Goal: Task Accomplishment & Management: Use online tool/utility

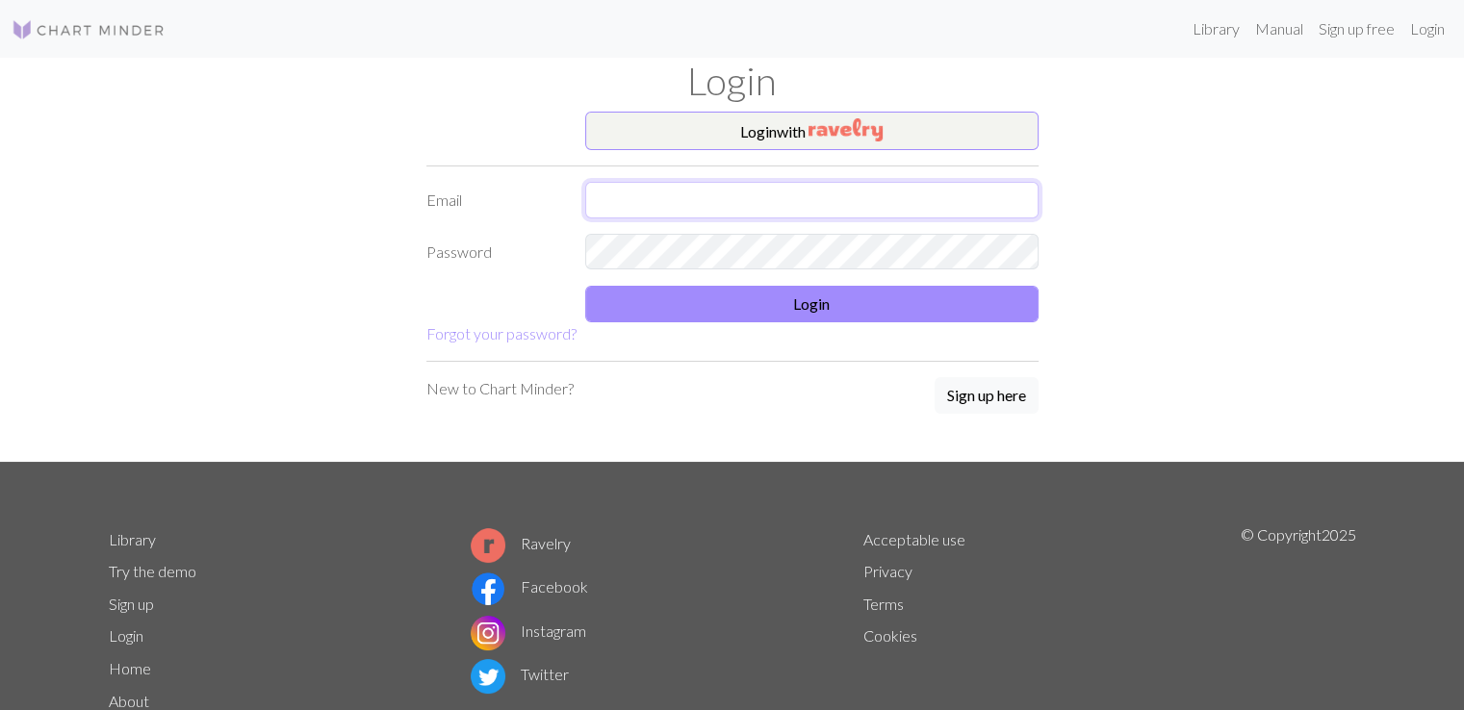
click at [681, 199] on input "text" at bounding box center [811, 200] width 453 height 37
type input "[EMAIL_ADDRESS][DOMAIN_NAME]"
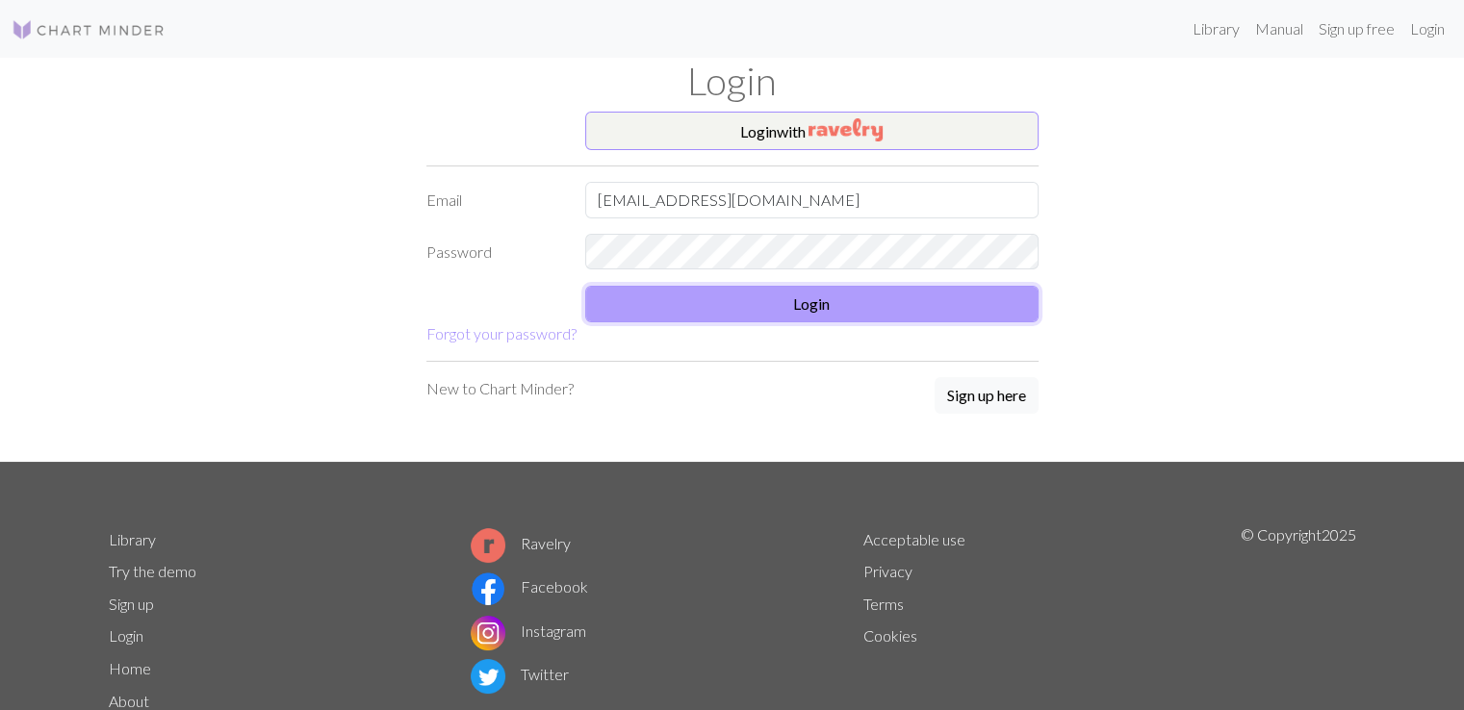
click at [739, 295] on button "Login" at bounding box center [811, 304] width 453 height 37
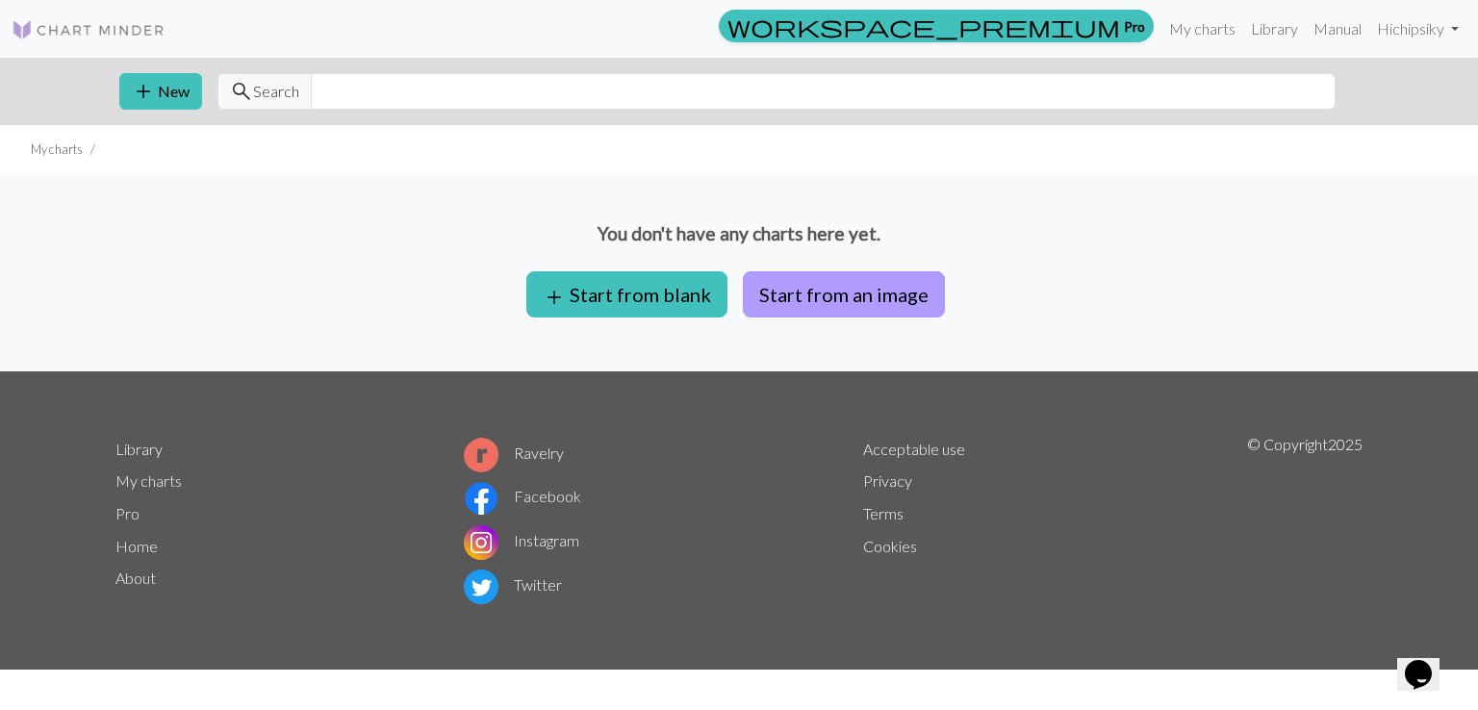
click at [900, 297] on button "Start from an image" at bounding box center [844, 294] width 202 height 46
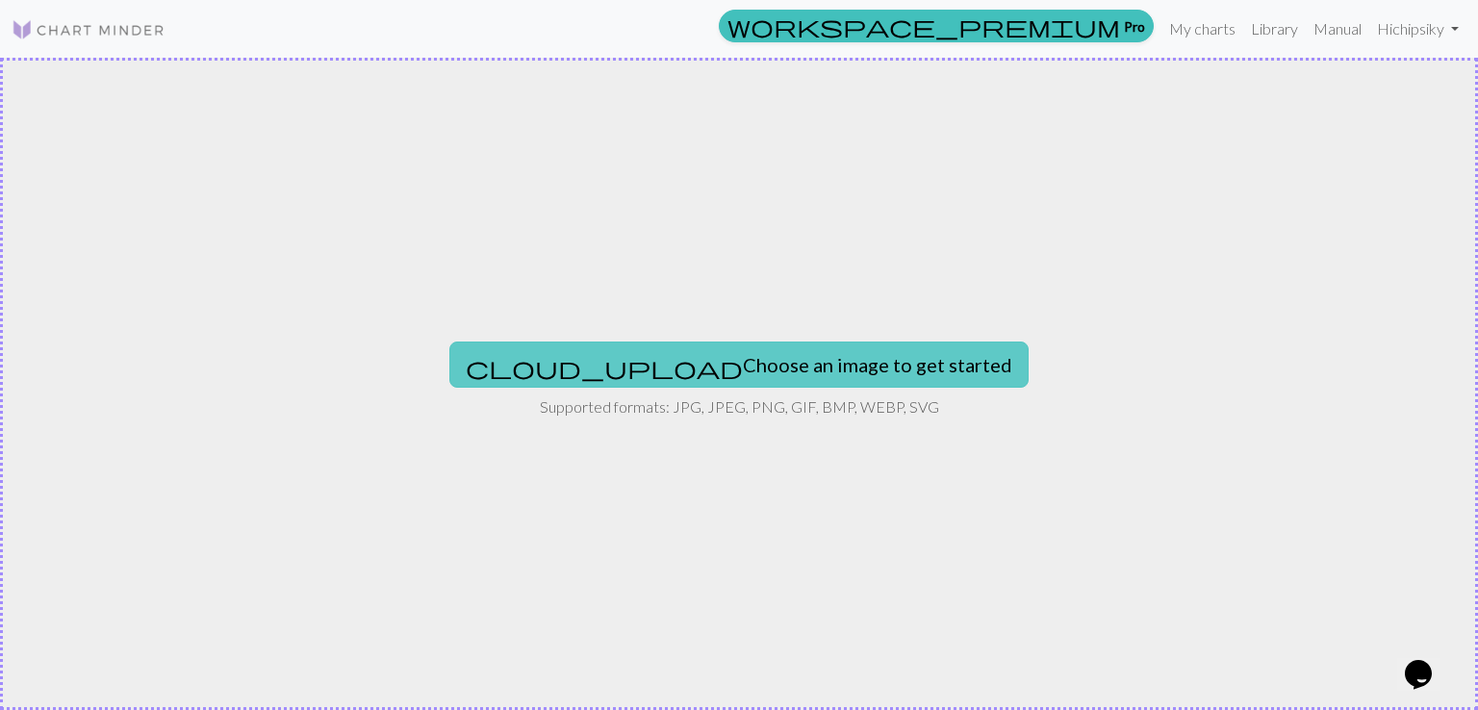
click at [834, 363] on button "cloud_upload Choose an image to get started" at bounding box center [738, 365] width 579 height 46
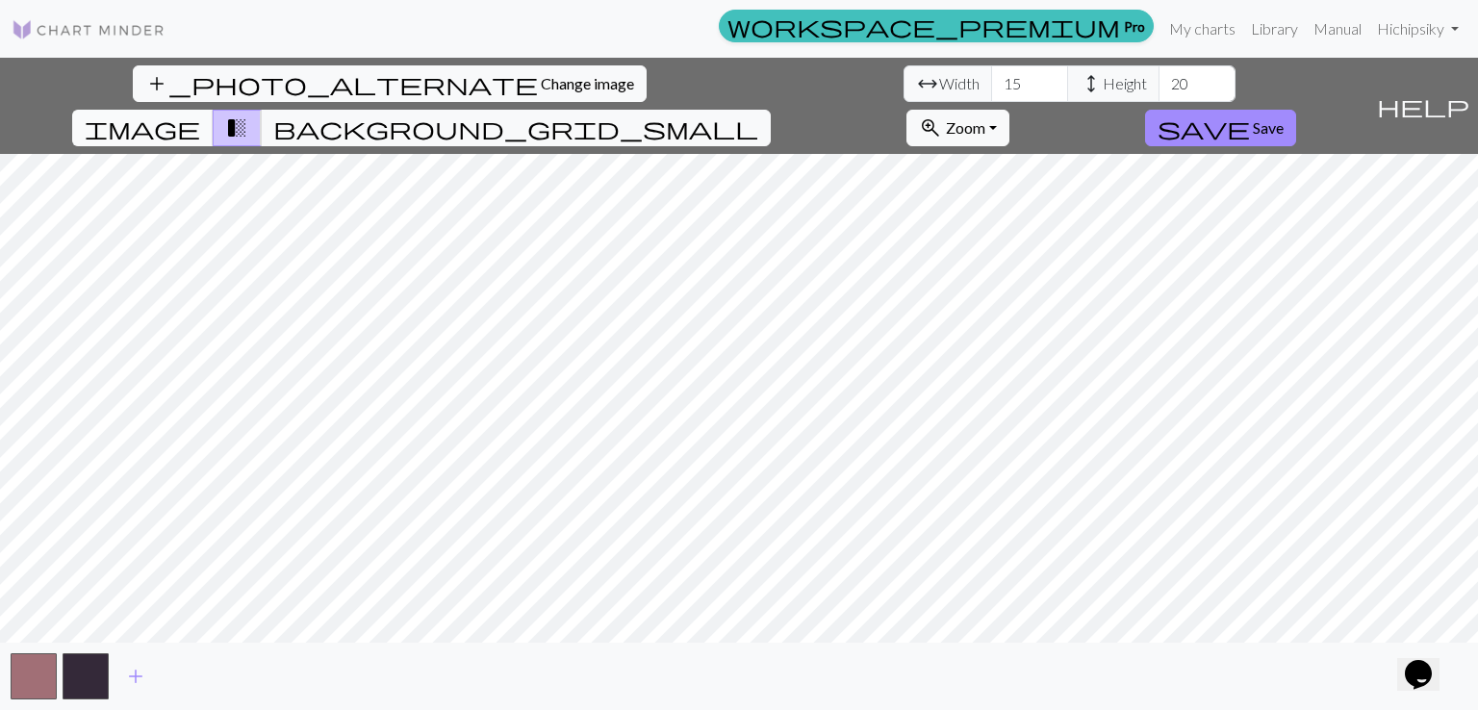
click at [200, 115] on span "image" at bounding box center [143, 128] width 116 height 27
click at [758, 115] on span "background_grid_small" at bounding box center [515, 128] width 485 height 27
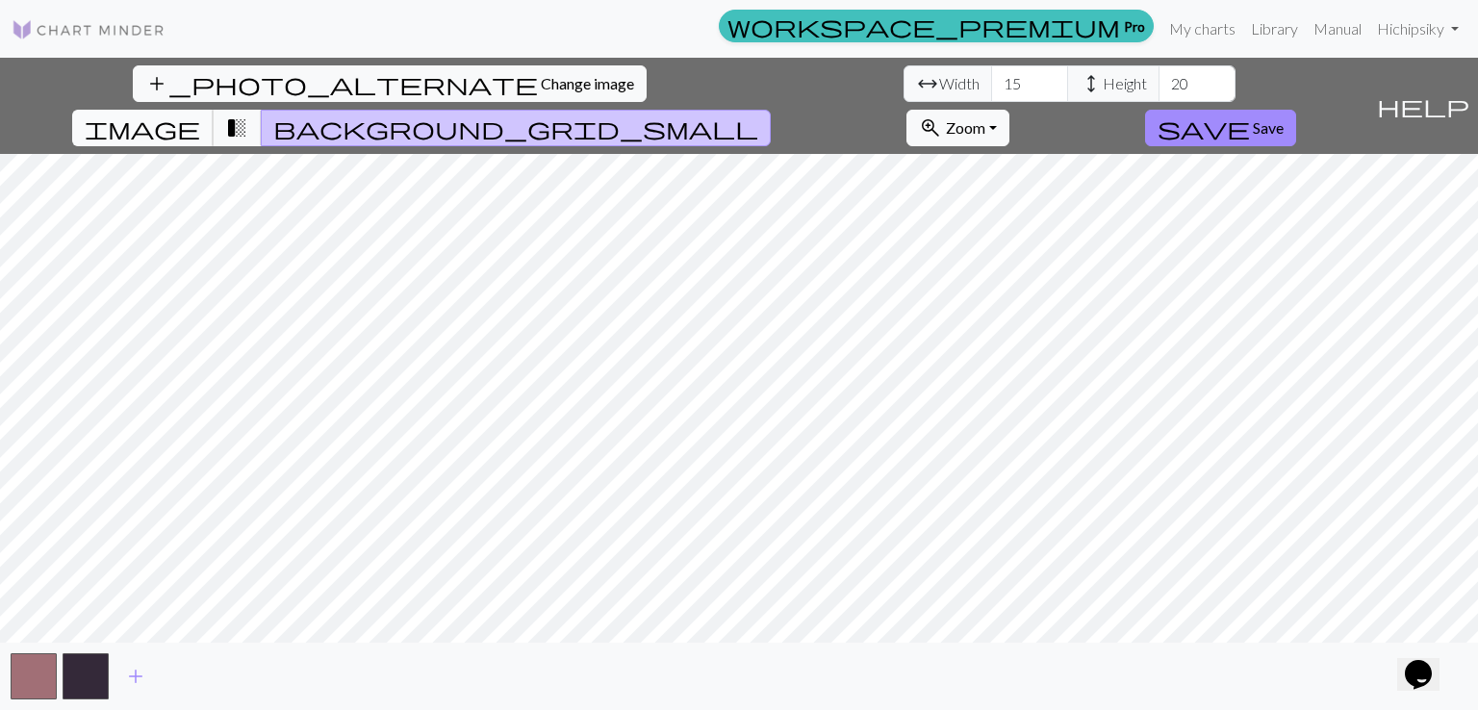
click at [200, 115] on span "image" at bounding box center [143, 128] width 116 height 27
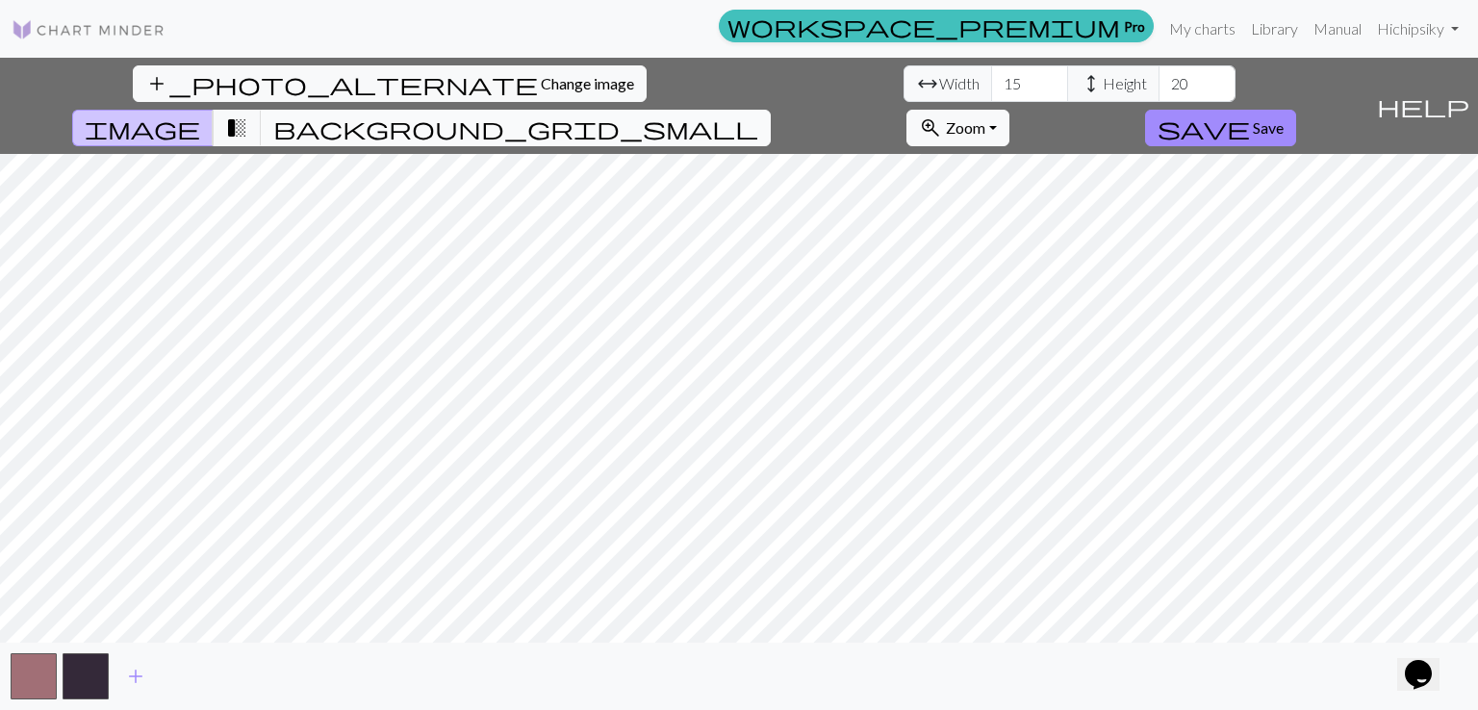
click at [758, 115] on span "background_grid_small" at bounding box center [515, 128] width 485 height 27
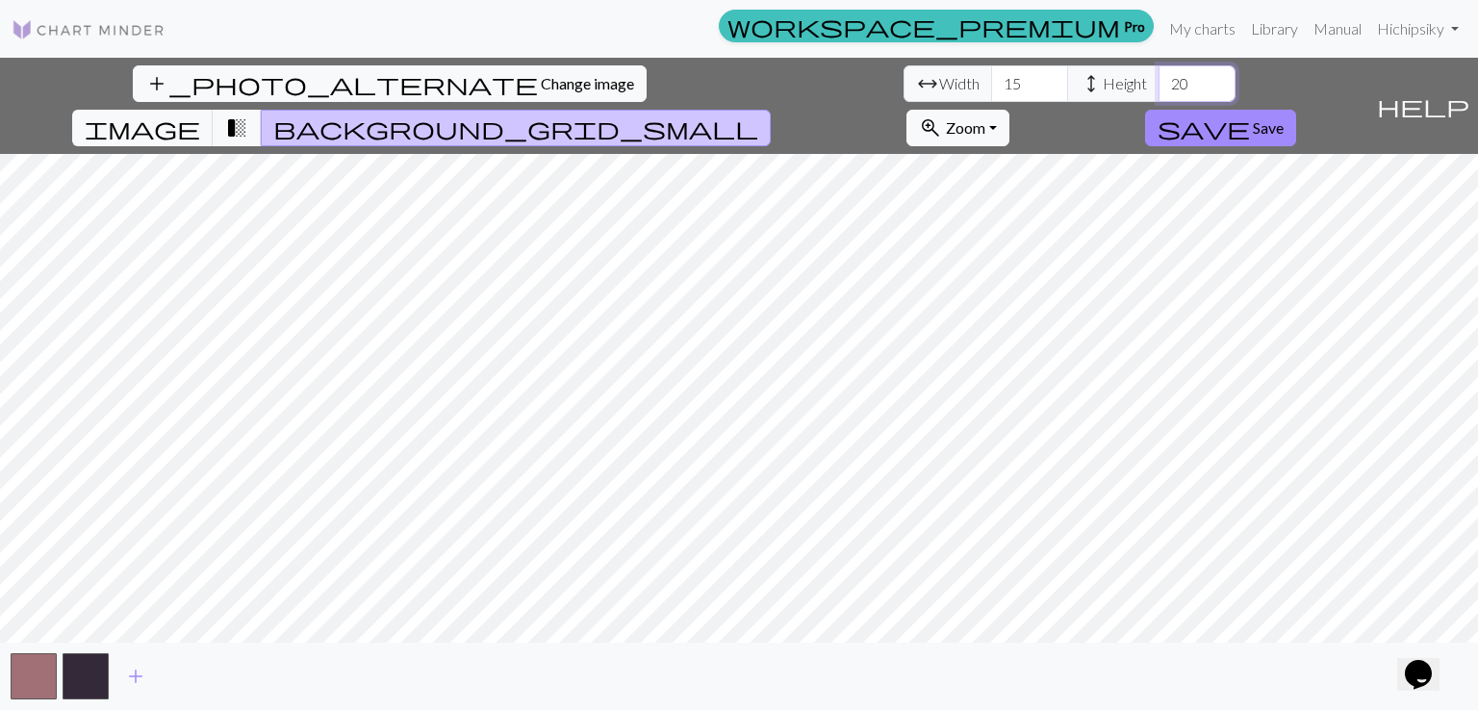
click at [1159, 82] on input "20" at bounding box center [1197, 83] width 77 height 37
type input "100"
click at [991, 86] on input "15" at bounding box center [1029, 83] width 77 height 37
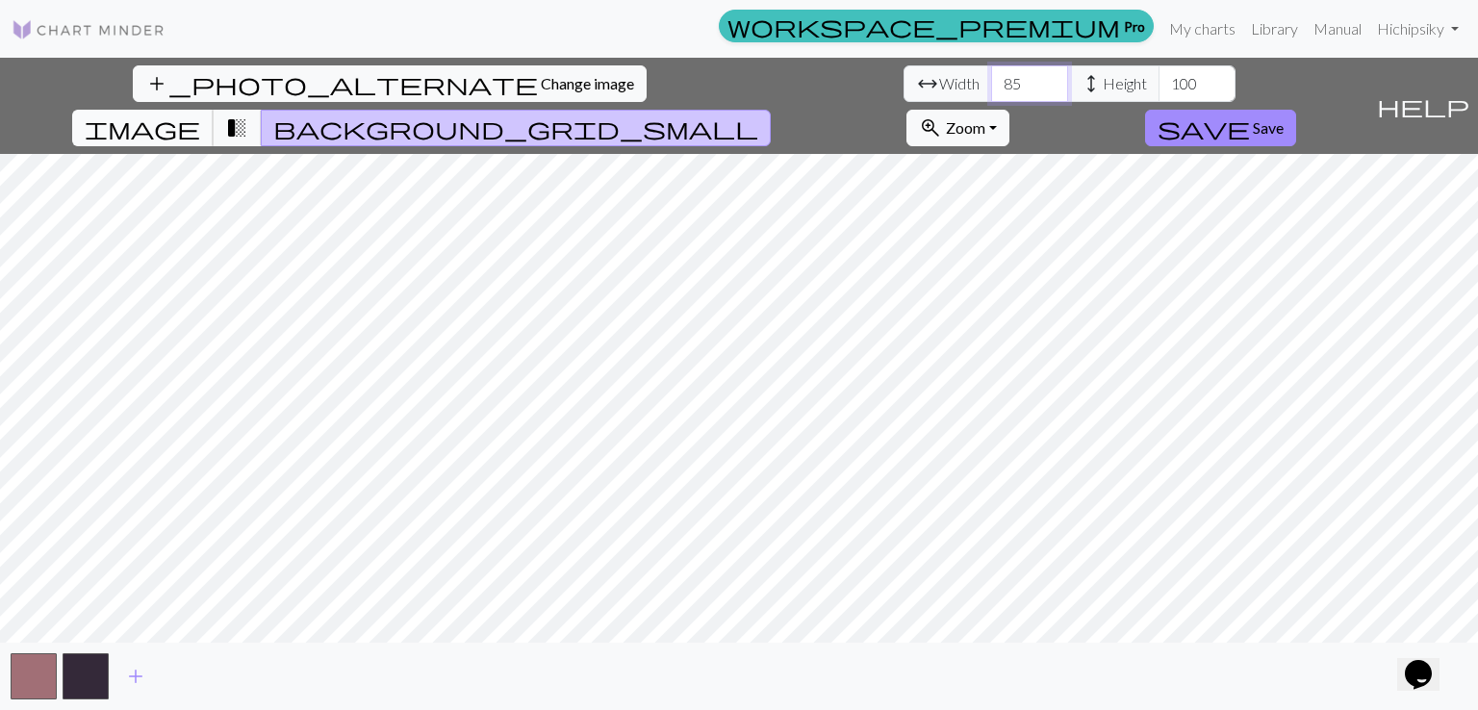
type input "85"
click at [200, 115] on span "image" at bounding box center [143, 128] width 116 height 27
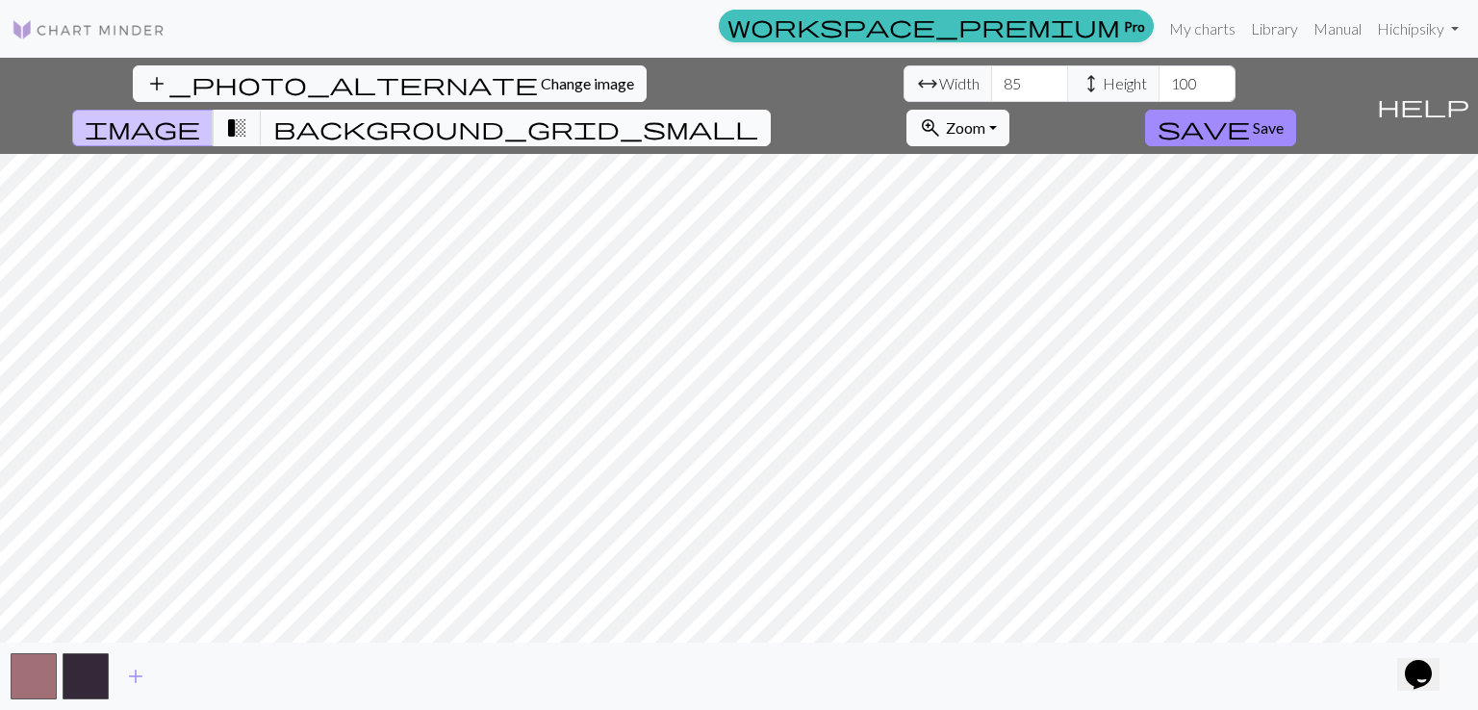
drag, startPoint x: 919, startPoint y: 81, endPoint x: 889, endPoint y: 93, distance: 32.4
click at [758, 115] on span "background_grid_small" at bounding box center [515, 128] width 485 height 27
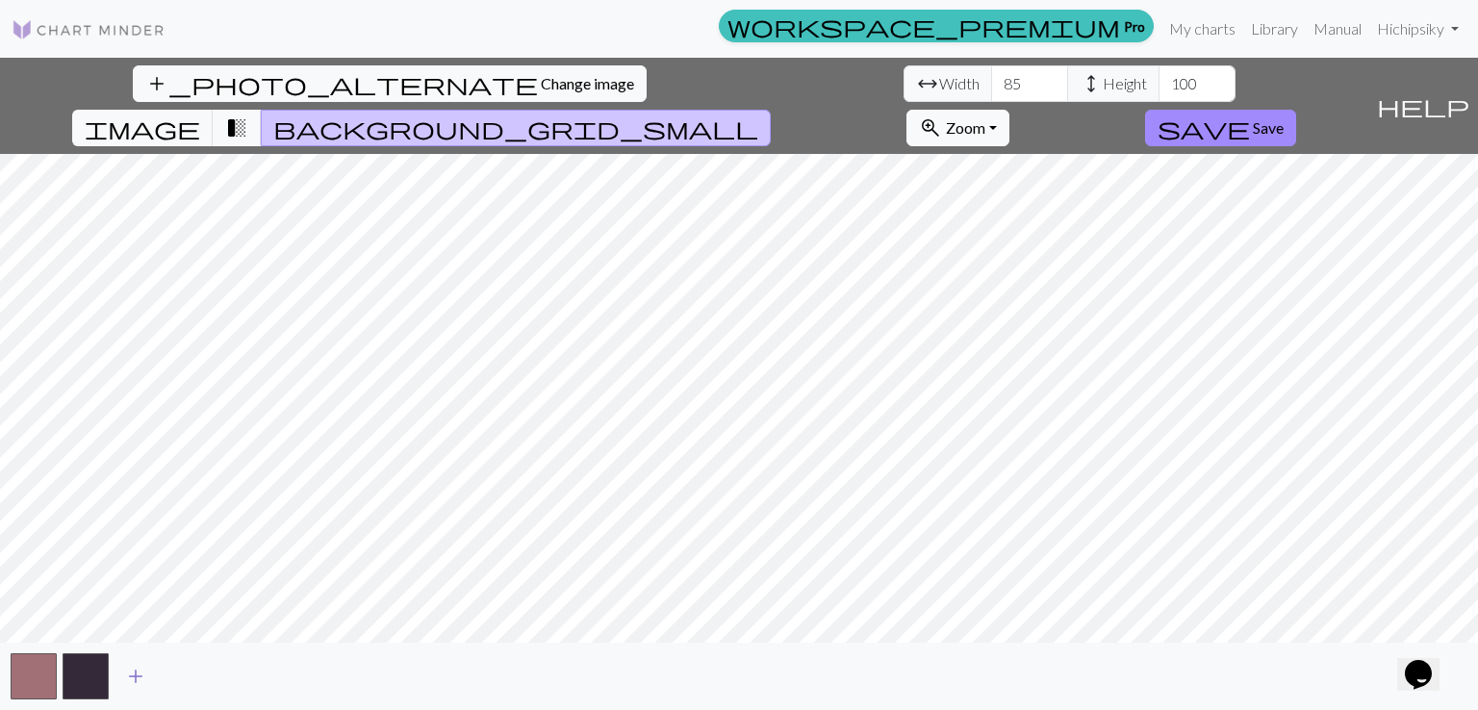
click at [135, 671] on span "add" at bounding box center [135, 676] width 23 height 27
click at [193, 675] on span "add" at bounding box center [187, 676] width 23 height 27
click at [244, 675] on span "add" at bounding box center [239, 676] width 23 height 27
click at [288, 677] on span "add" at bounding box center [291, 676] width 23 height 27
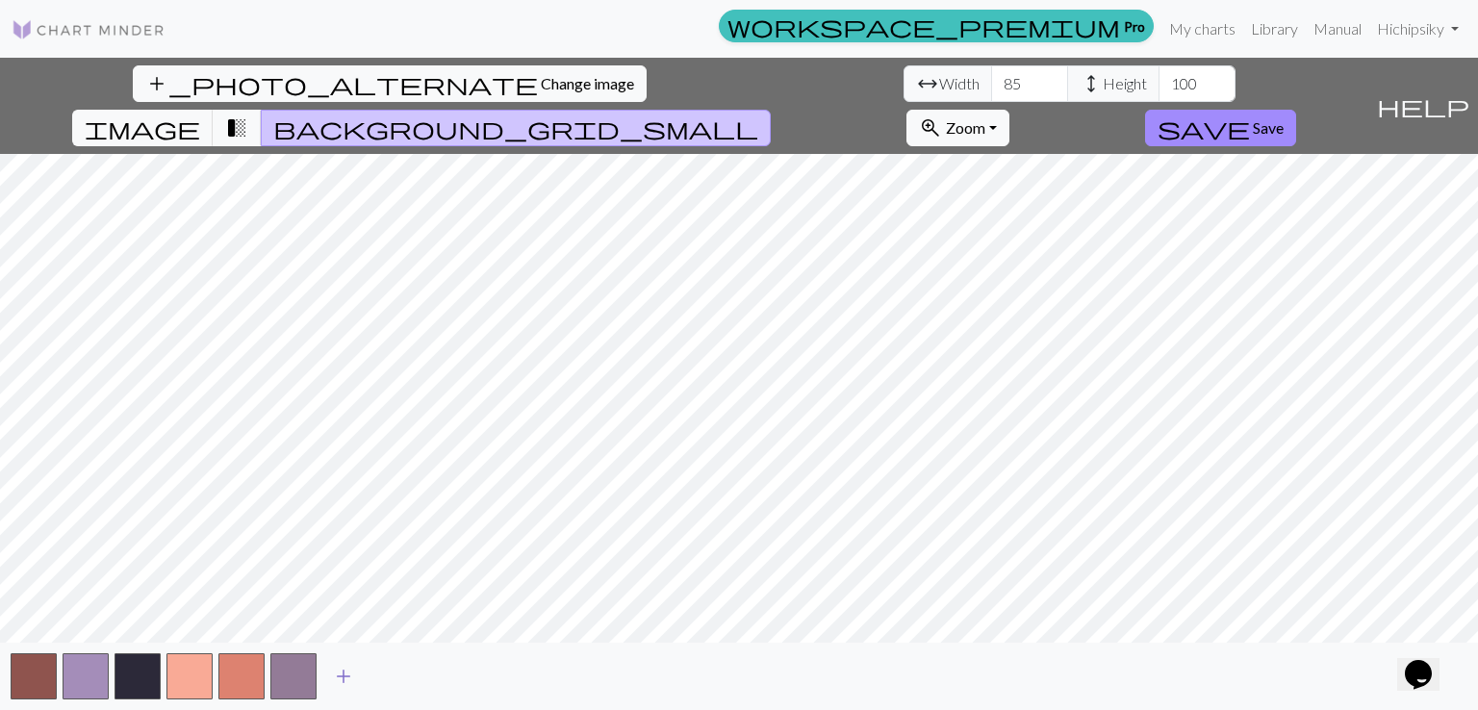
click at [336, 680] on span "add" at bounding box center [343, 676] width 23 height 27
click at [407, 666] on button "add" at bounding box center [396, 676] width 48 height 37
click at [456, 667] on span "add" at bounding box center [447, 676] width 23 height 27
click at [512, 677] on button "add" at bounding box center [499, 676] width 48 height 37
click at [562, 677] on span "add" at bounding box center [551, 676] width 23 height 27
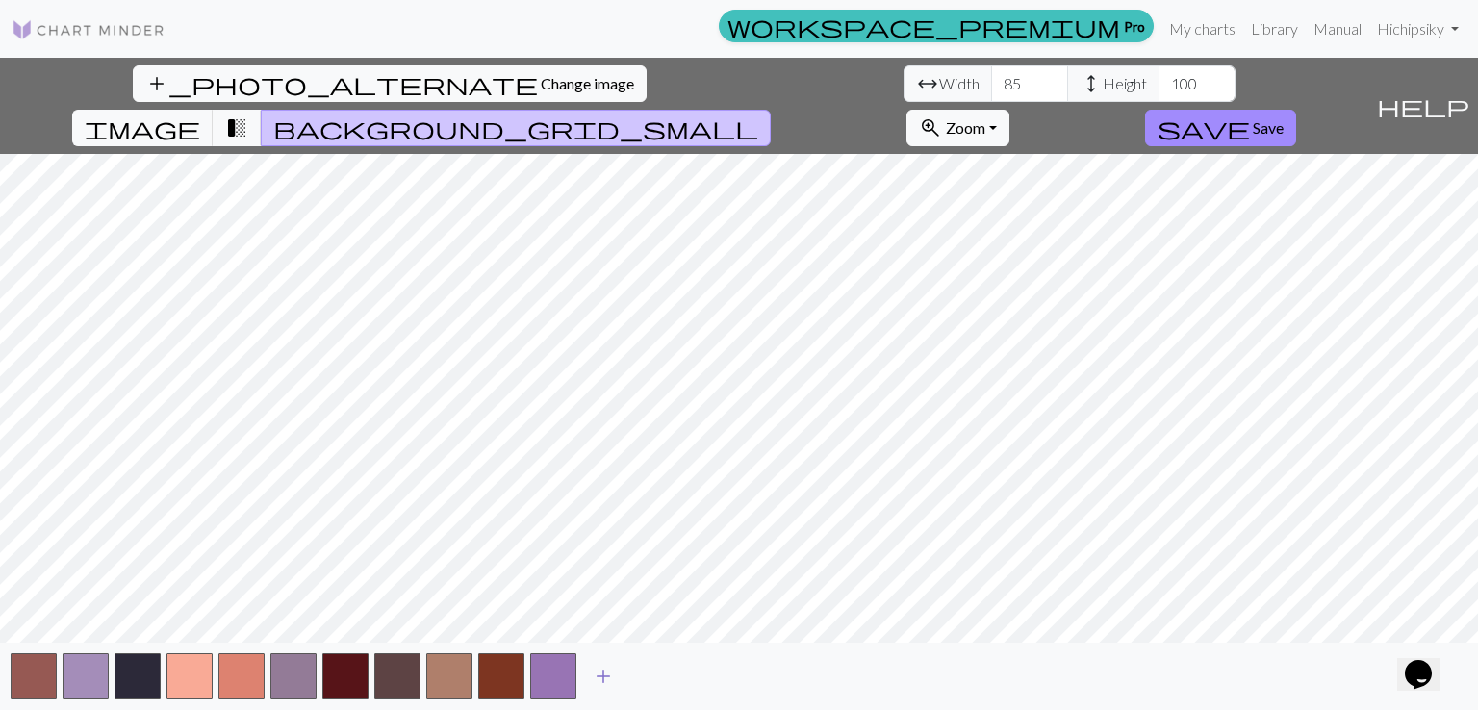
click at [618, 683] on button "add" at bounding box center [603, 676] width 48 height 37
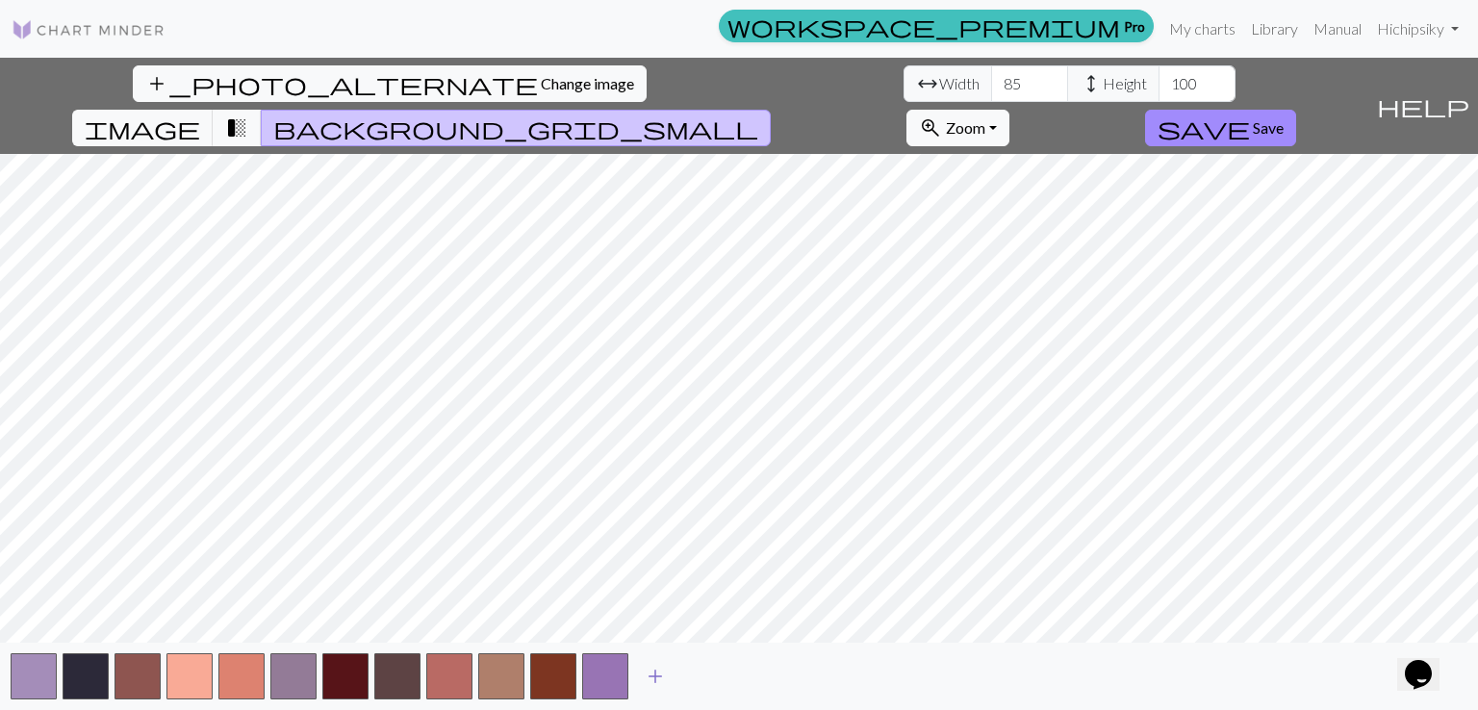
click at [668, 680] on button "add" at bounding box center [655, 676] width 48 height 37
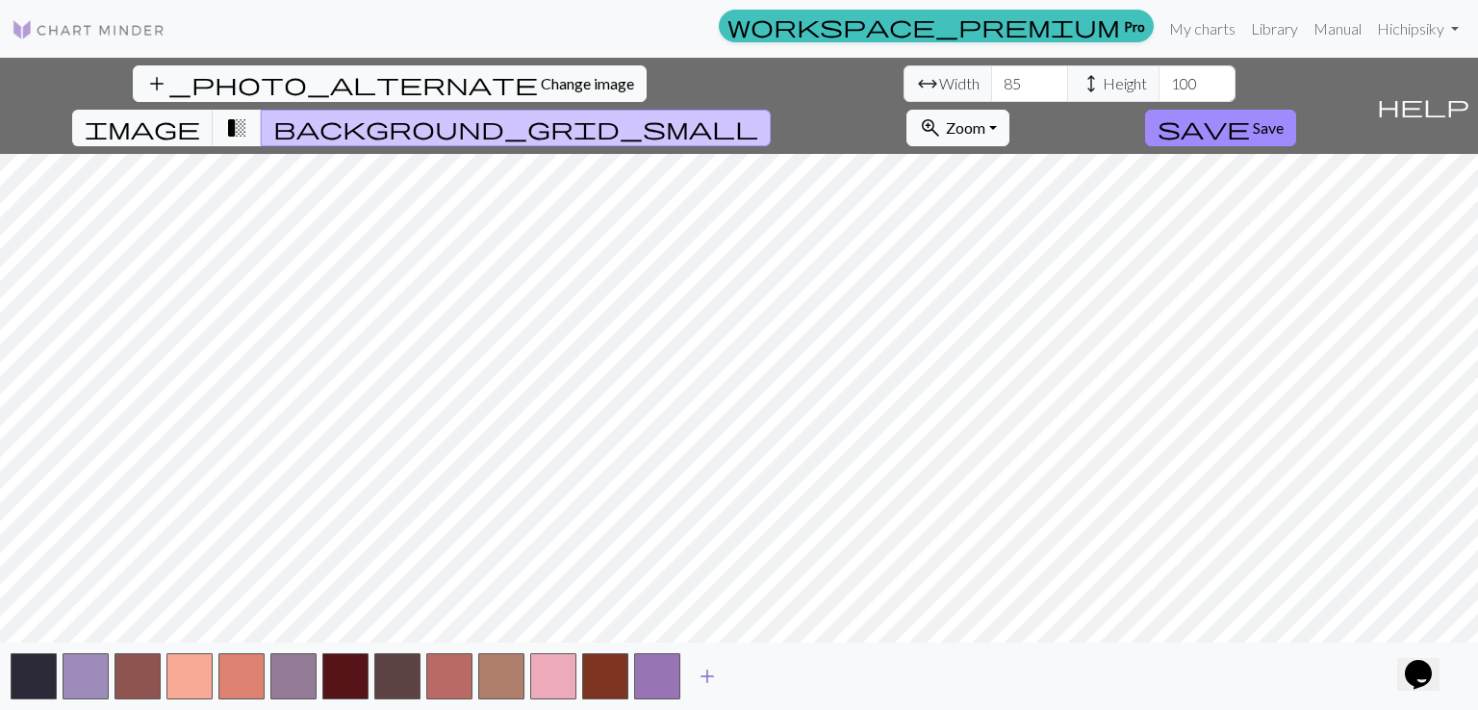
drag, startPoint x: 723, startPoint y: 671, endPoint x: 735, endPoint y: 673, distance: 12.7
click at [724, 671] on button "add" at bounding box center [707, 676] width 48 height 37
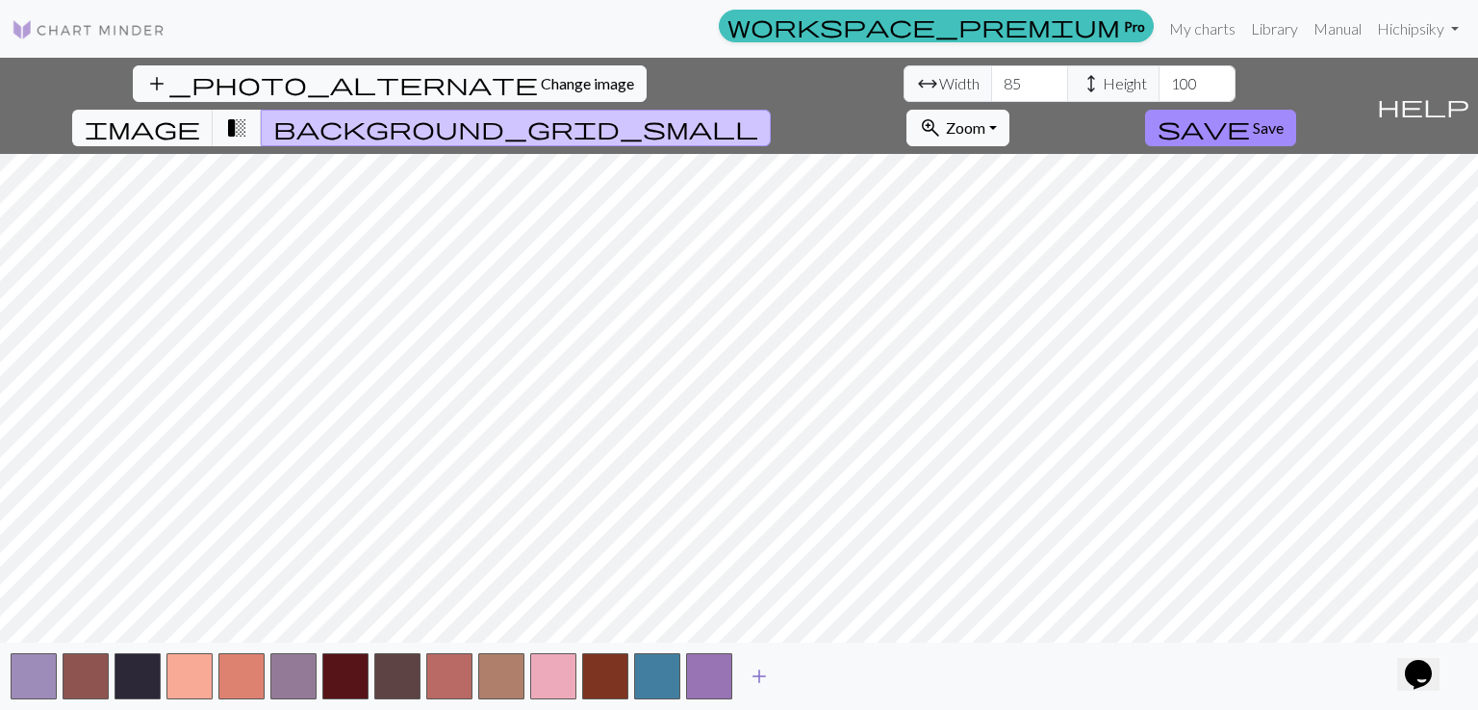
click at [761, 673] on span "add" at bounding box center [759, 676] width 23 height 27
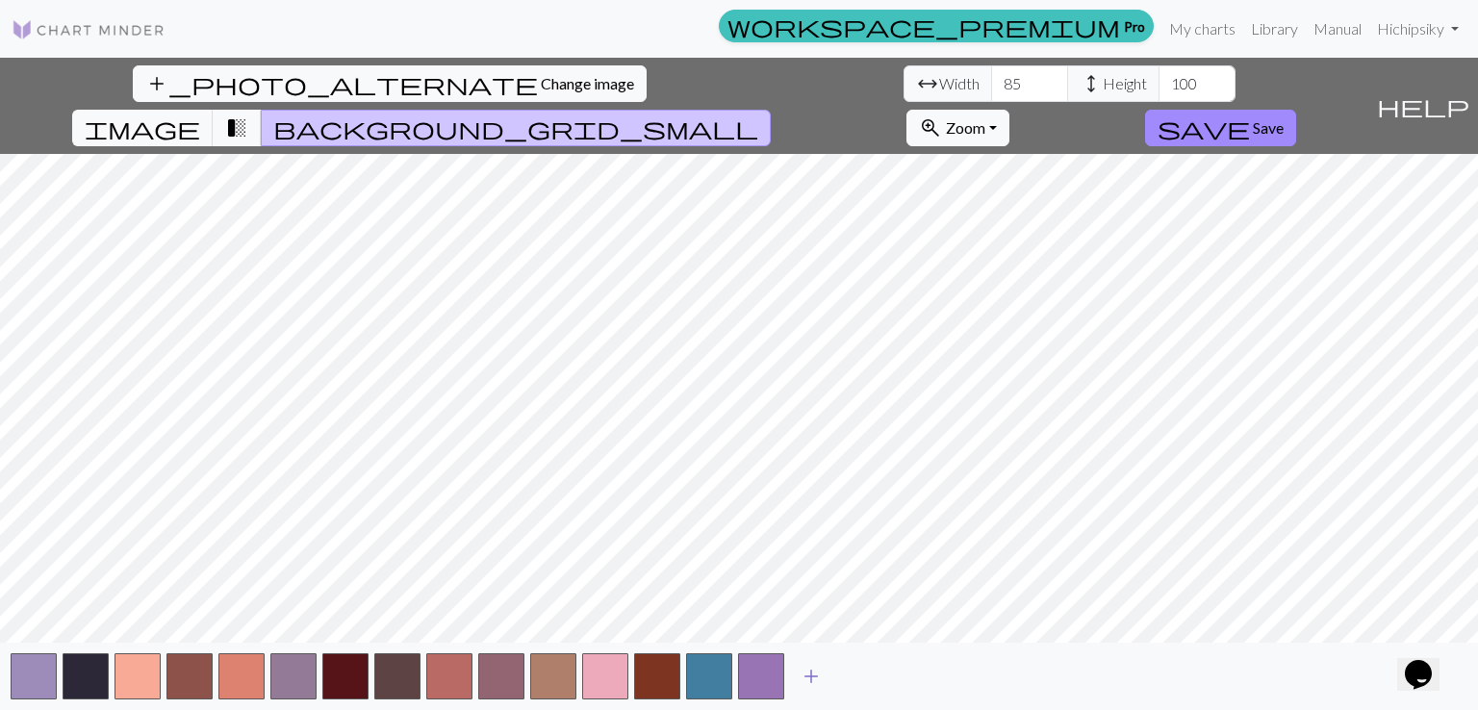
click at [827, 677] on button "add" at bounding box center [811, 676] width 48 height 37
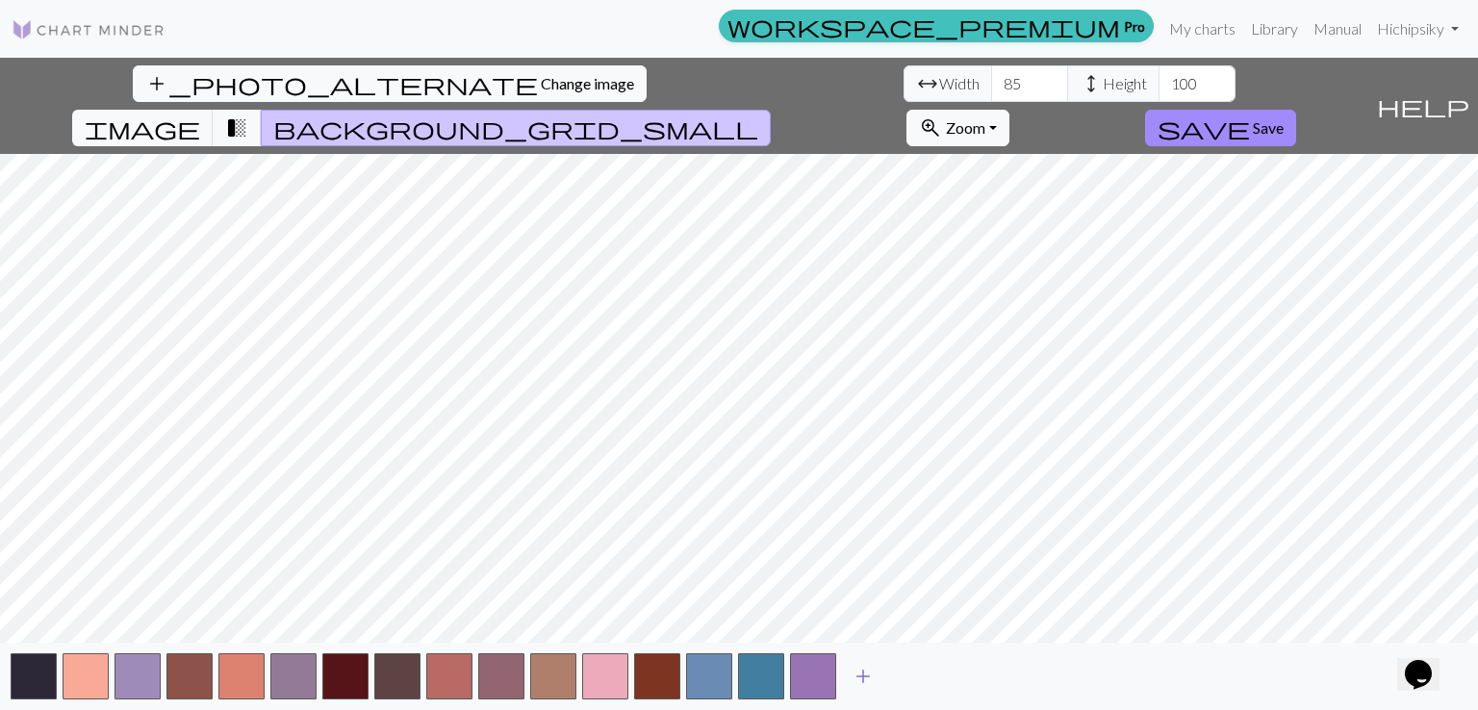
click at [862, 673] on span "add" at bounding box center [863, 676] width 23 height 27
click at [920, 675] on span "add" at bounding box center [915, 676] width 23 height 27
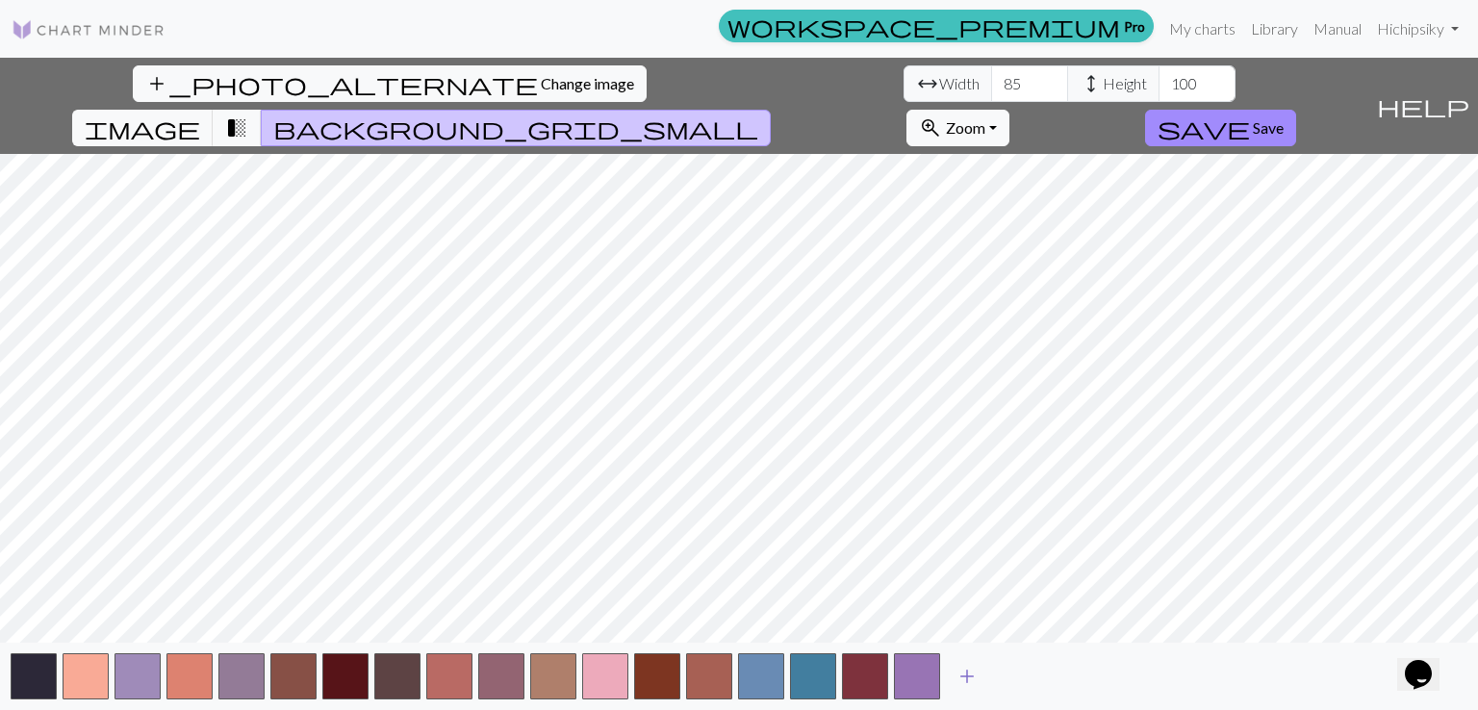
click at [976, 675] on span "add" at bounding box center [967, 676] width 23 height 27
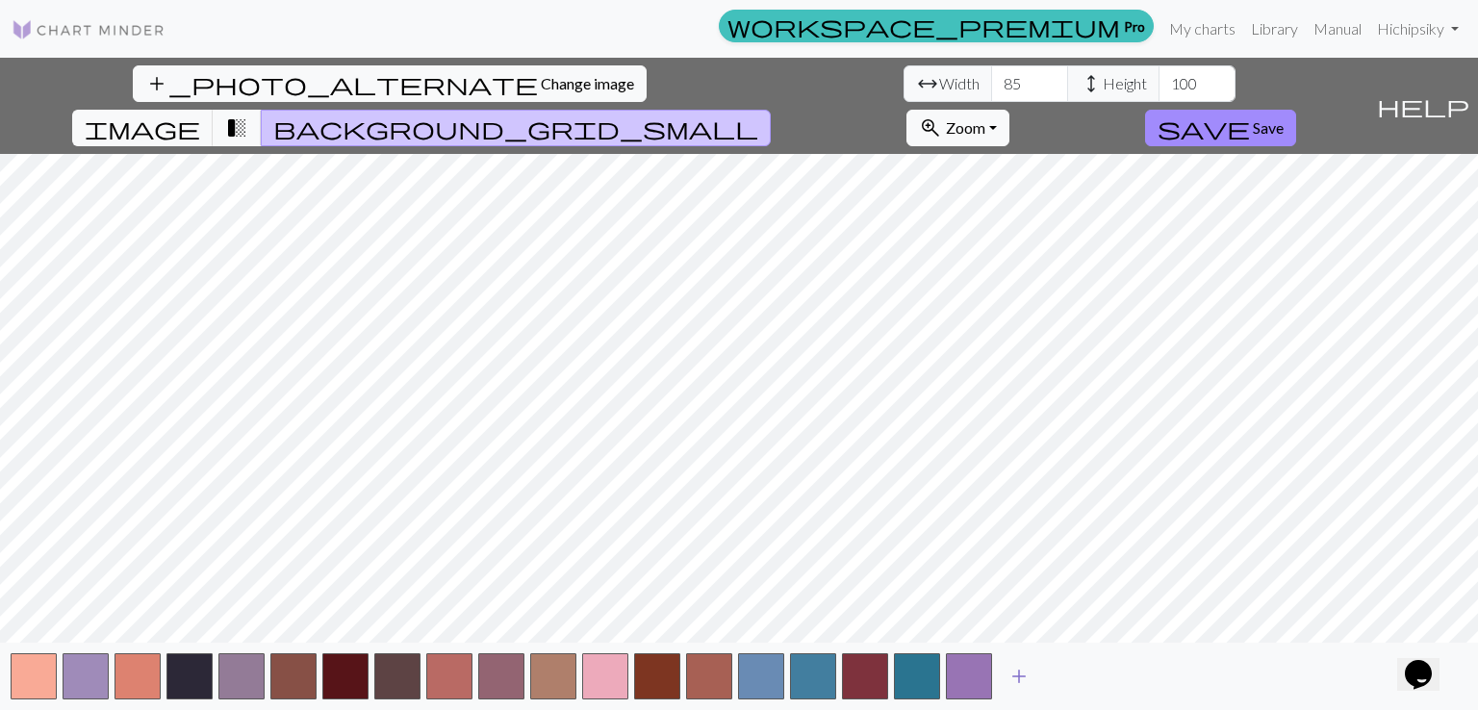
click at [1026, 675] on span "add" at bounding box center [1019, 676] width 23 height 27
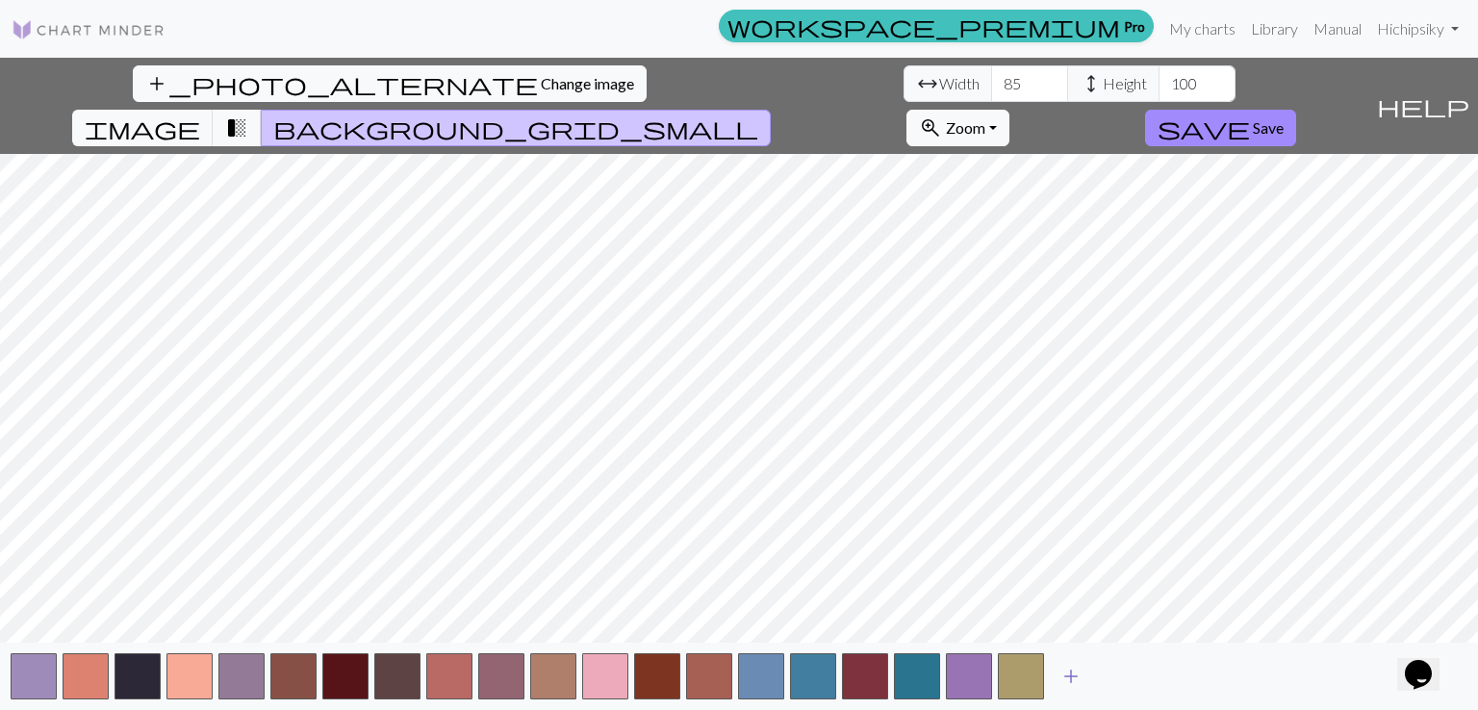
click at [1090, 669] on button "add" at bounding box center [1071, 676] width 48 height 37
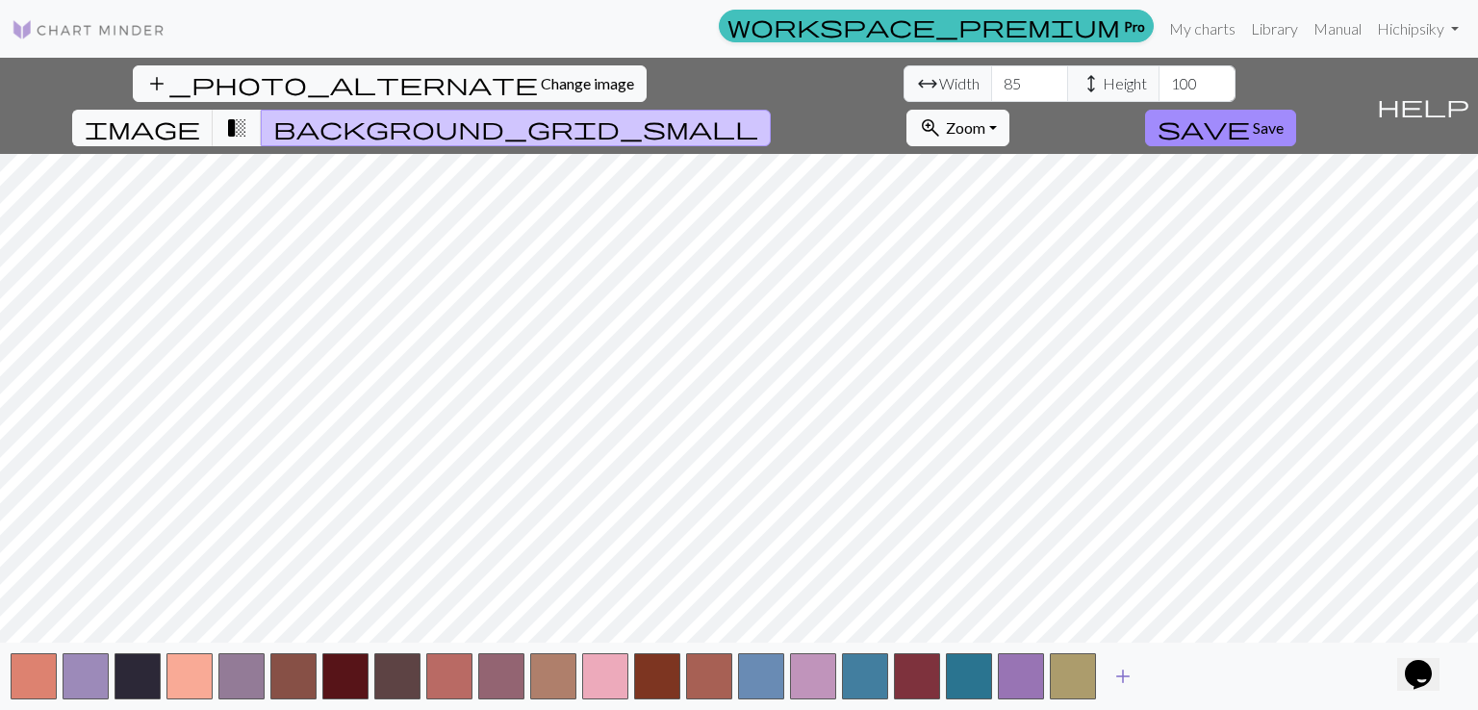
click at [1117, 671] on span "add" at bounding box center [1123, 676] width 23 height 27
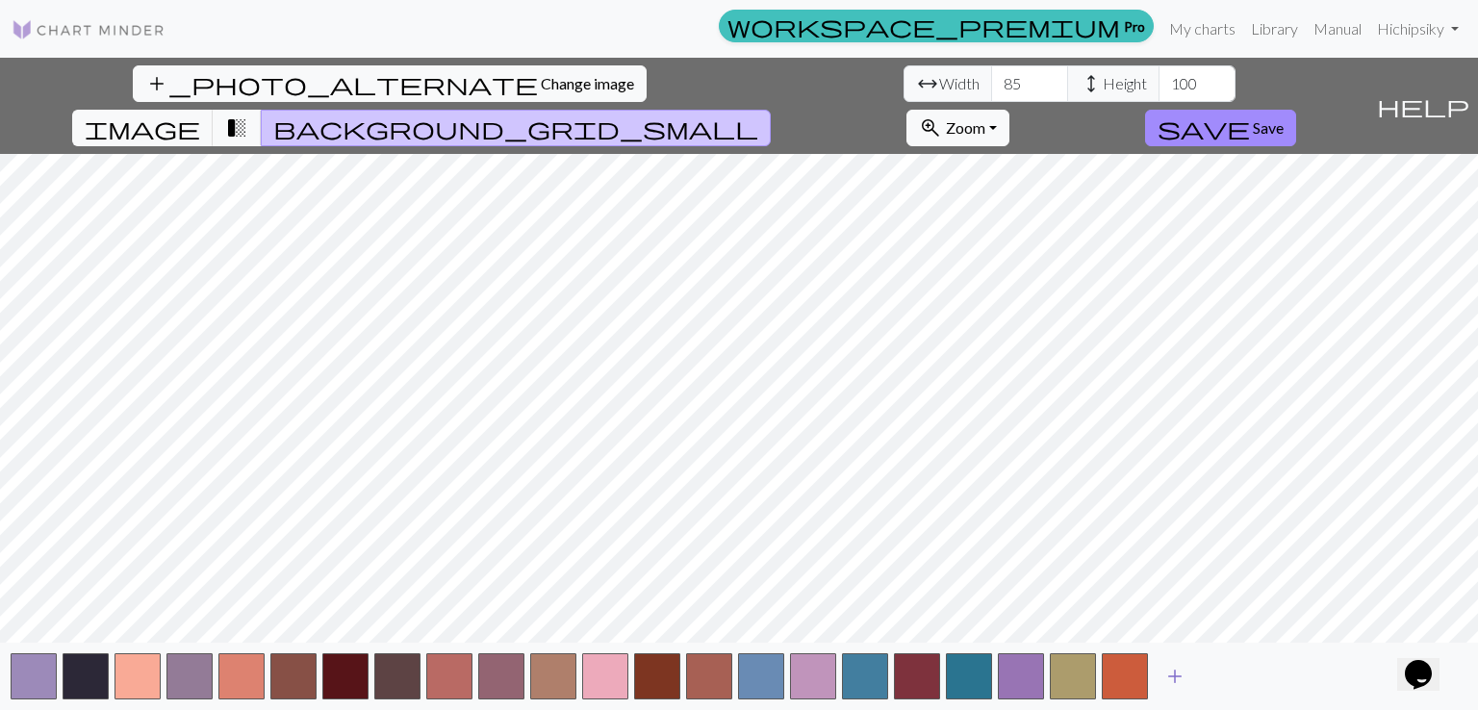
drag, startPoint x: 1171, startPoint y: 672, endPoint x: 1230, endPoint y: 675, distance: 58.8
click at [1172, 672] on span "add" at bounding box center [1175, 676] width 23 height 27
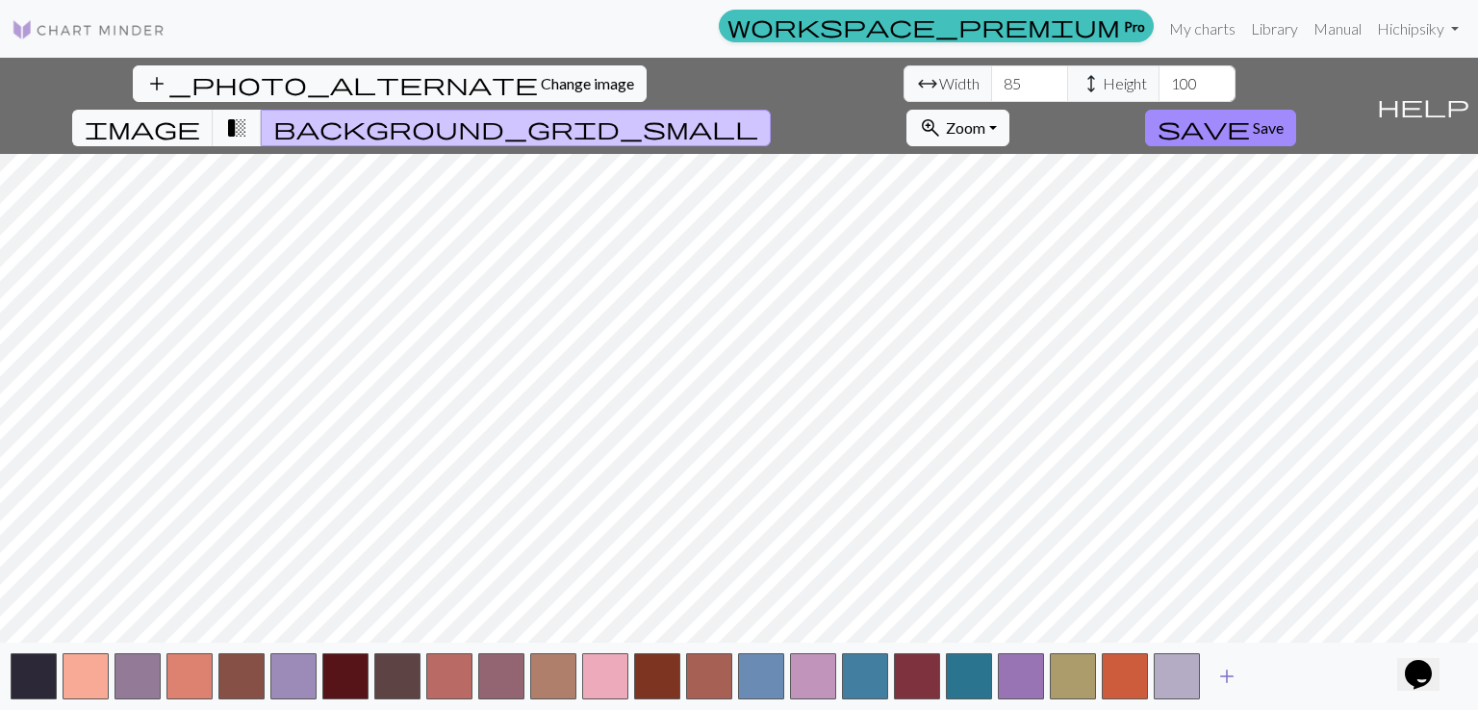
click at [1238, 674] on span "add" at bounding box center [1227, 676] width 23 height 27
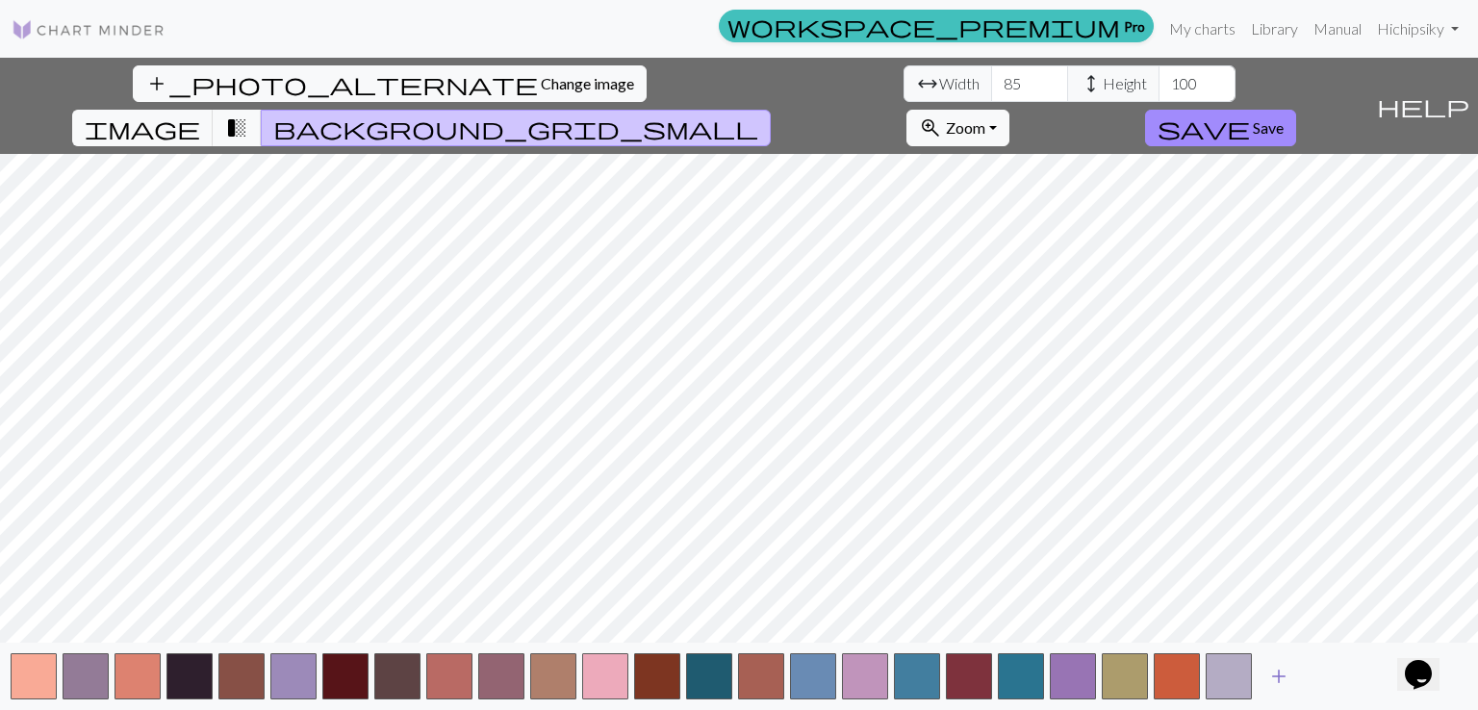
click at [1284, 671] on span "add" at bounding box center [1279, 676] width 23 height 27
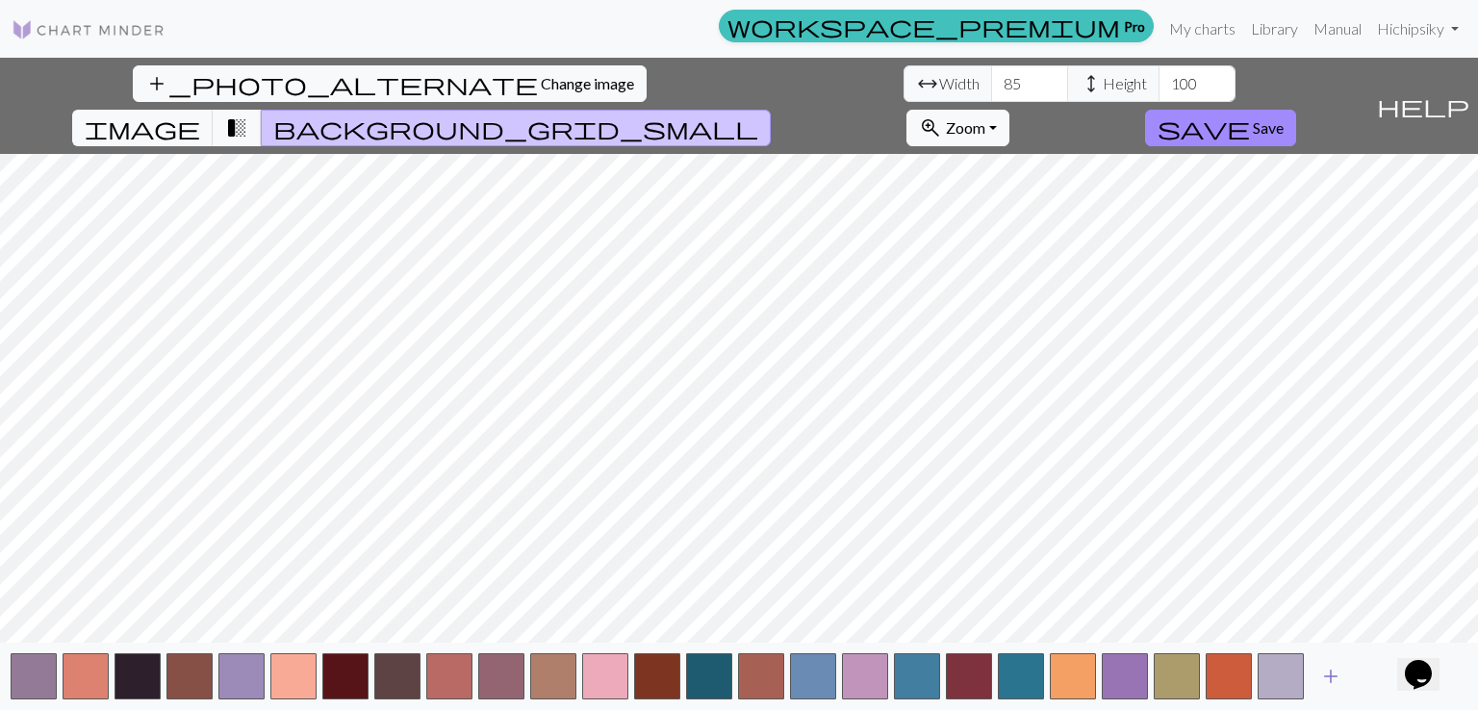
click at [1320, 674] on span "add" at bounding box center [1331, 676] width 23 height 27
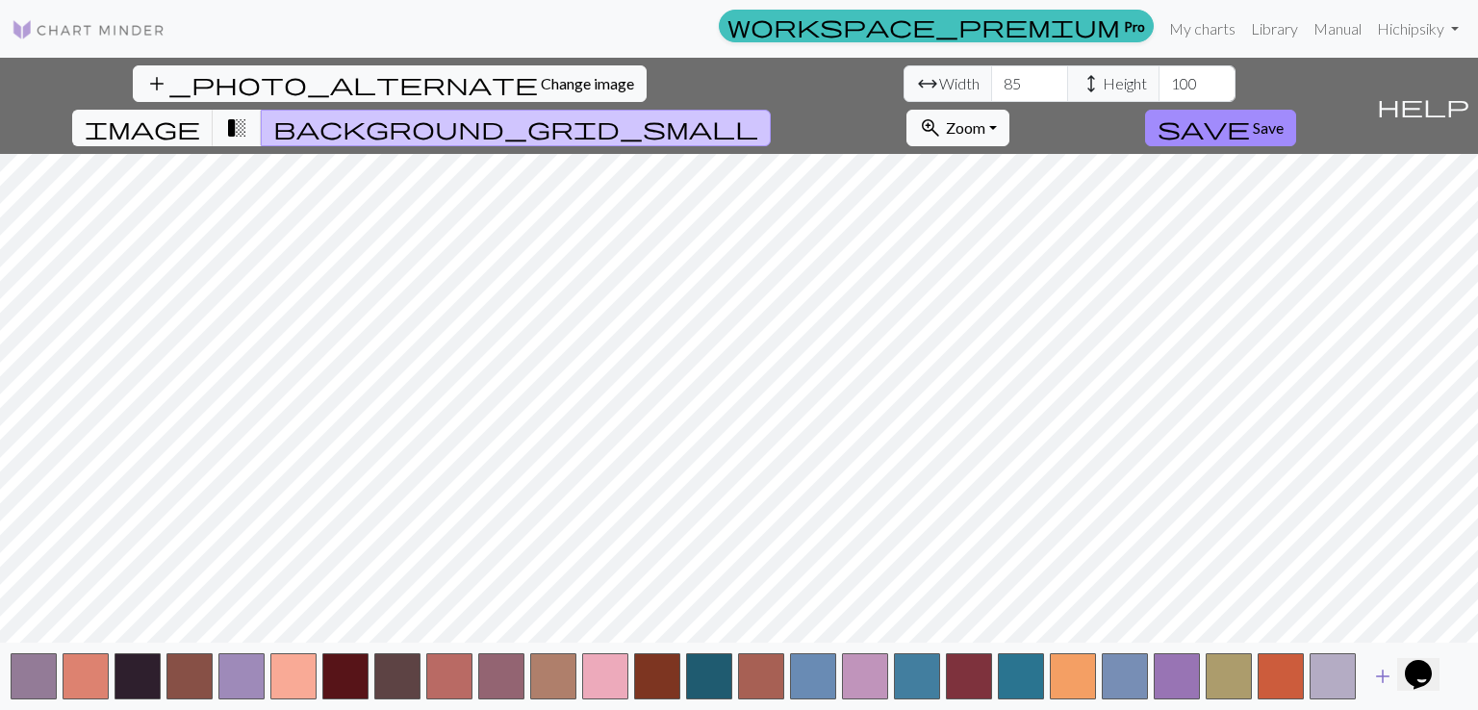
click at [1363, 667] on button "add" at bounding box center [1383, 676] width 48 height 37
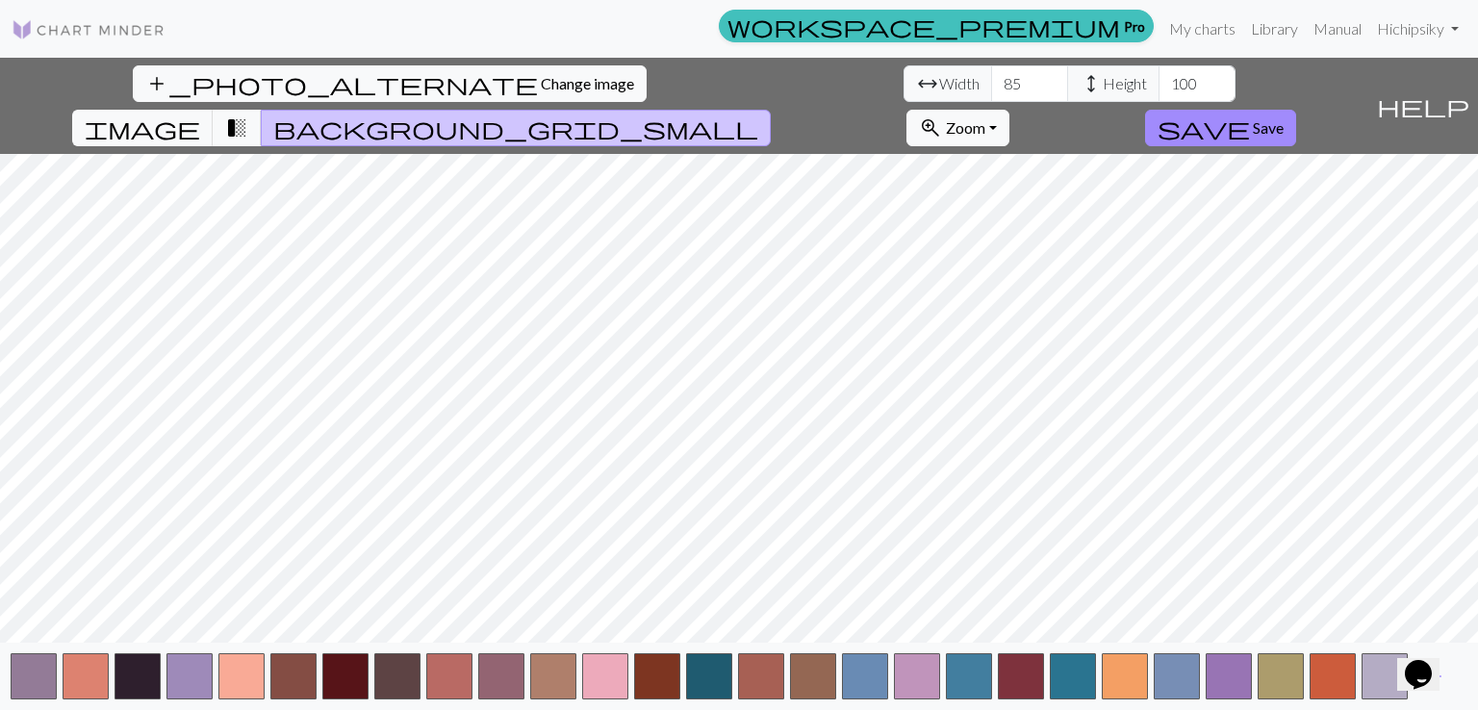
click at [109, 47] on div "workspace_premium Pro My charts Library Manual Hi chipsiky Account settings Log…" at bounding box center [739, 29] width 1478 height 39
click at [110, 34] on img at bounding box center [89, 29] width 154 height 23
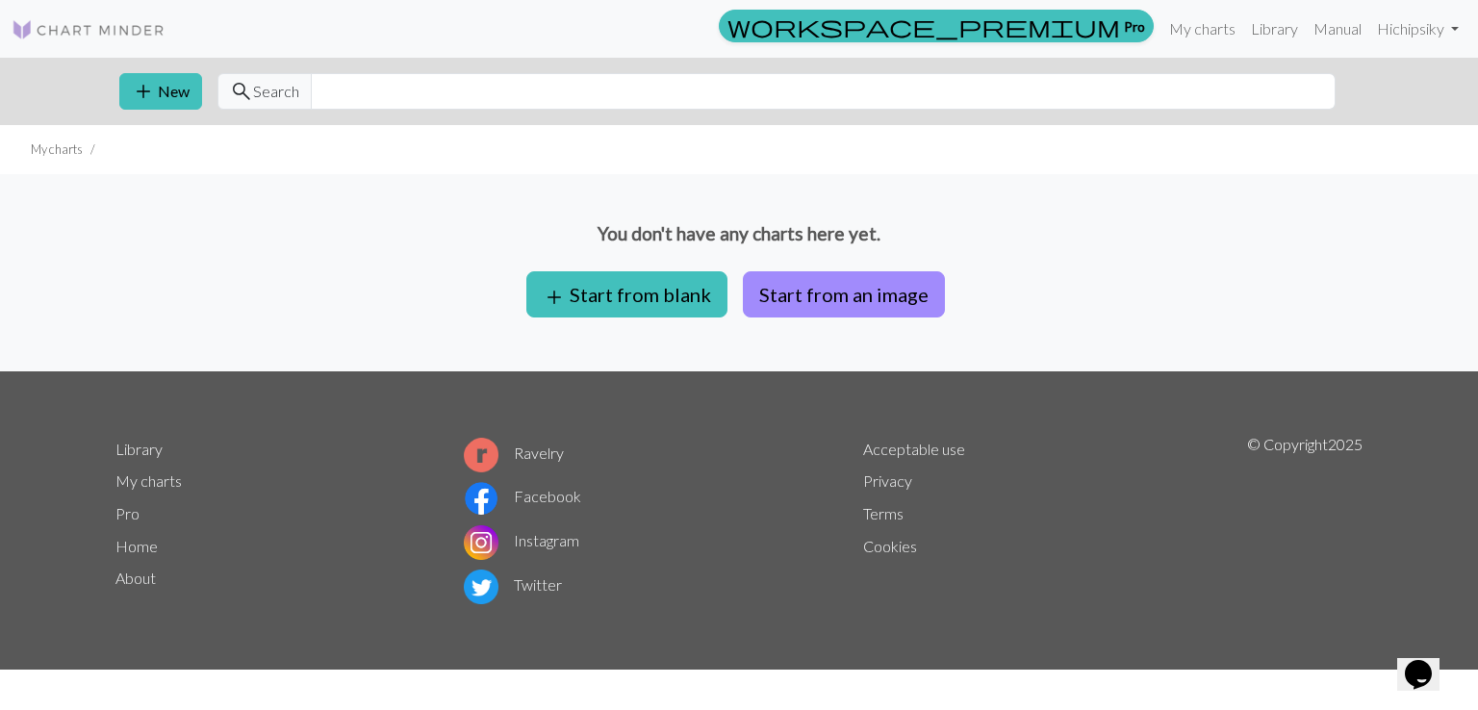
click at [89, 13] on link at bounding box center [89, 29] width 154 height 35
click at [78, 148] on li "My charts" at bounding box center [57, 150] width 52 height 18
click at [32, 152] on li "My charts" at bounding box center [57, 150] width 52 height 18
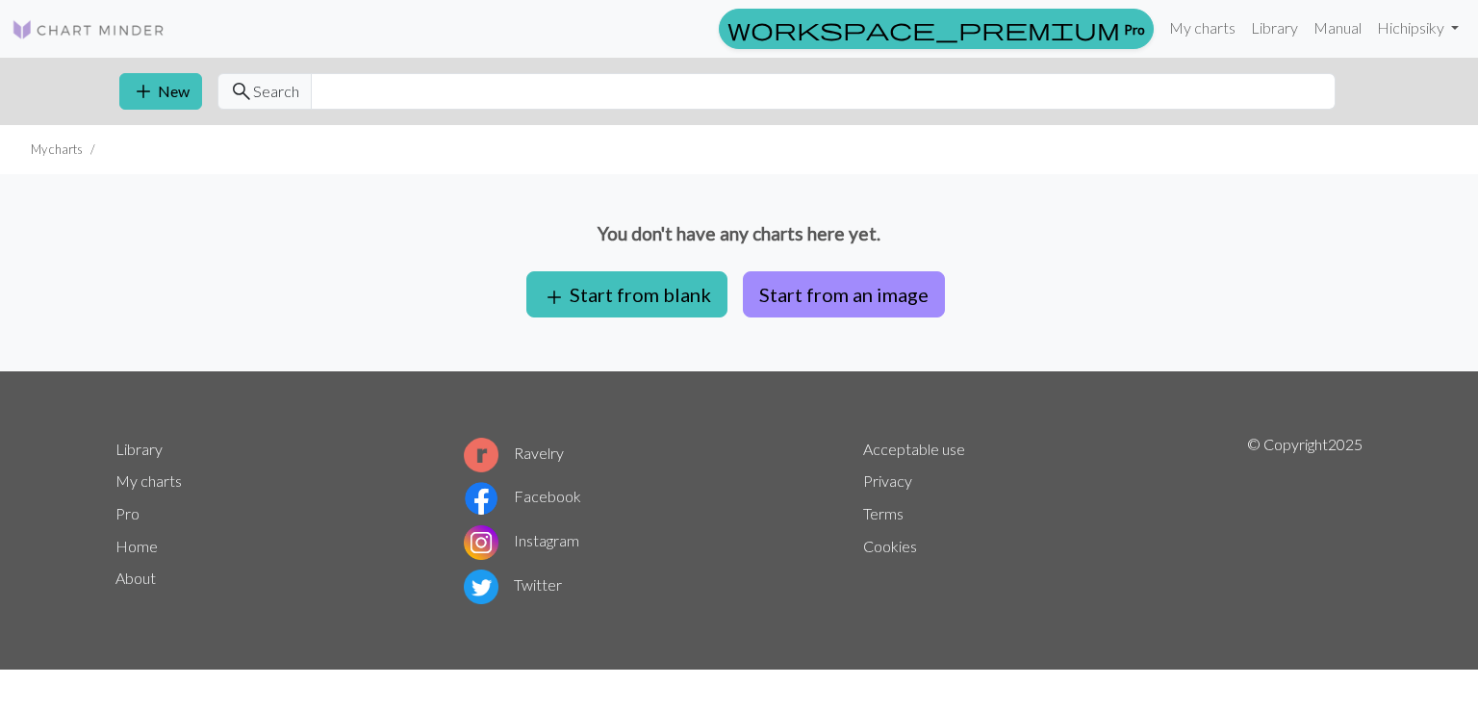
click at [1185, 259] on div "You don't have any charts here yet. add Start from blank Start from an image" at bounding box center [739, 272] width 1478 height 197
click at [1204, 32] on link "My charts" at bounding box center [1203, 28] width 82 height 39
